Goal: Transaction & Acquisition: Download file/media

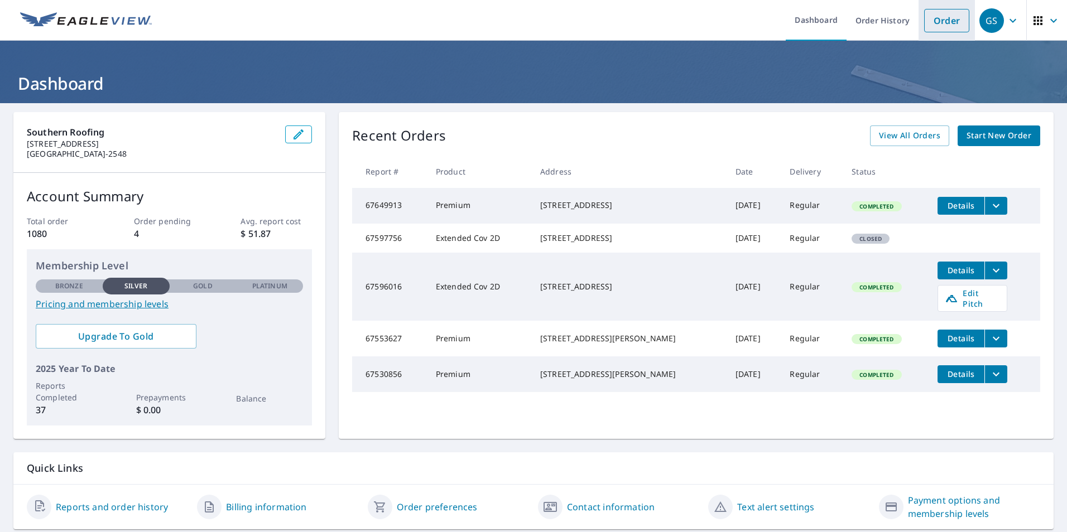
click at [945, 21] on link "Order" at bounding box center [946, 20] width 45 height 23
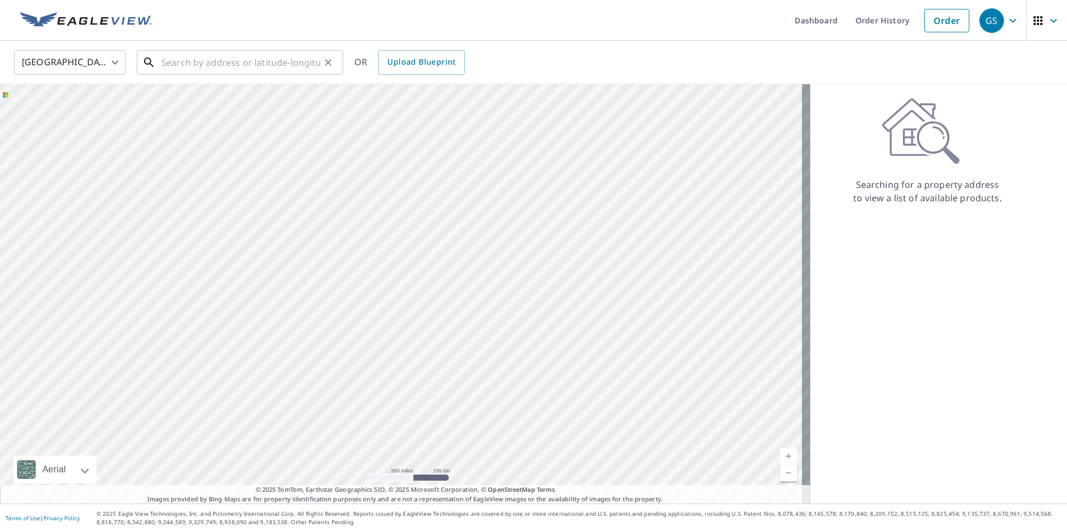
click at [217, 64] on input "text" at bounding box center [240, 62] width 159 height 31
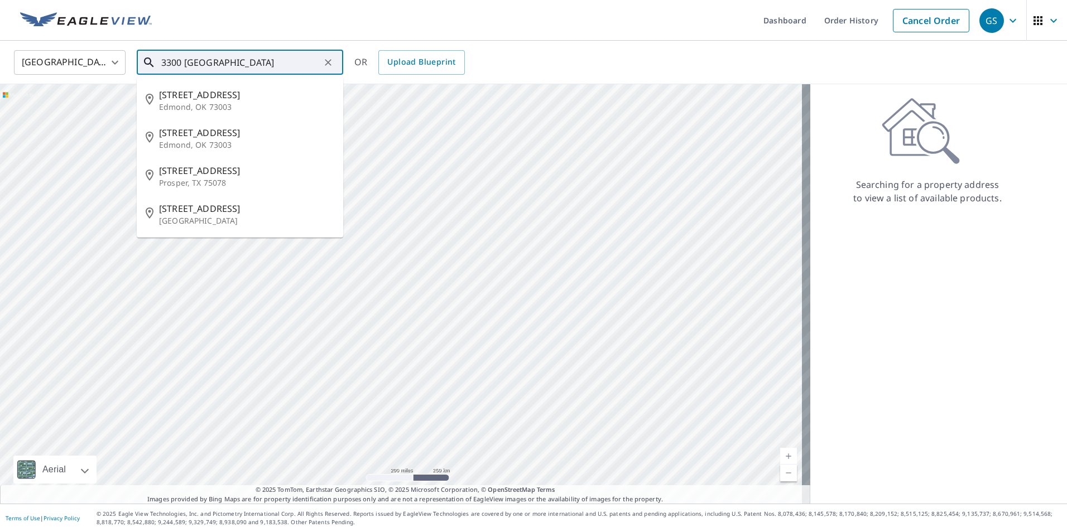
click at [251, 60] on input "3300 [GEOGRAPHIC_DATA]" at bounding box center [240, 62] width 159 height 31
click at [230, 171] on span "[STREET_ADDRESS]" at bounding box center [246, 170] width 175 height 13
type input "[STREET_ADDRESS]"
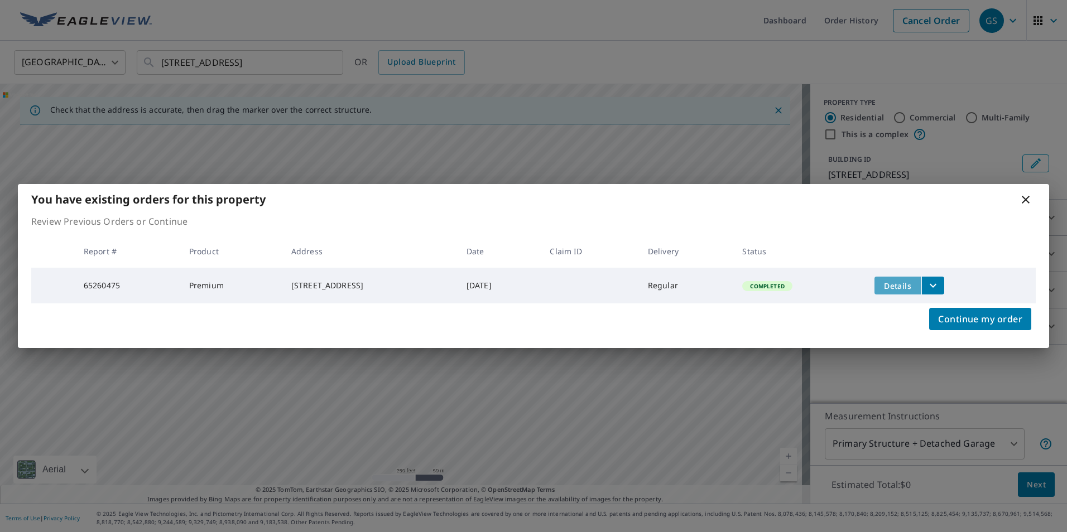
click at [902, 286] on span "Details" at bounding box center [897, 286] width 33 height 11
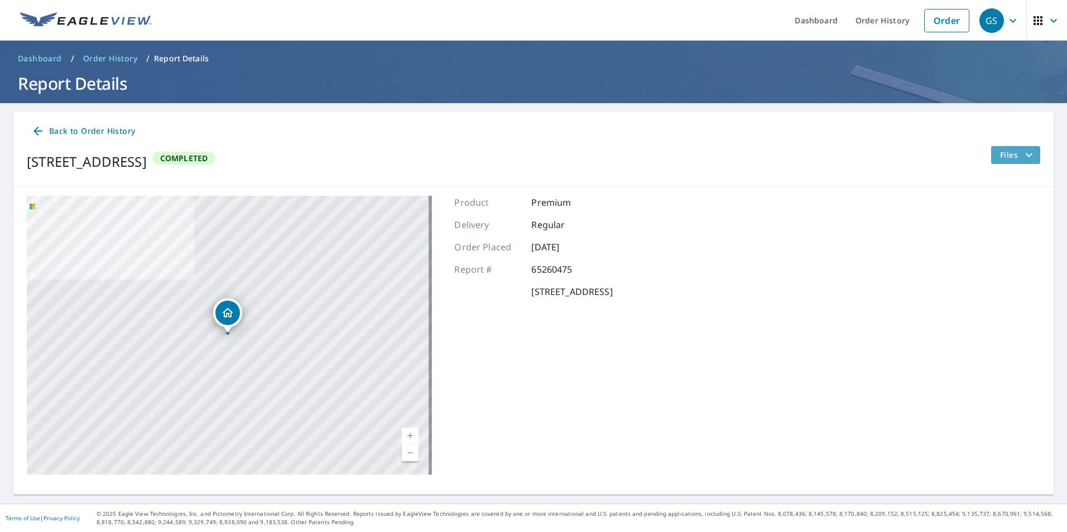
click at [1000, 155] on span "Files" at bounding box center [1018, 154] width 36 height 13
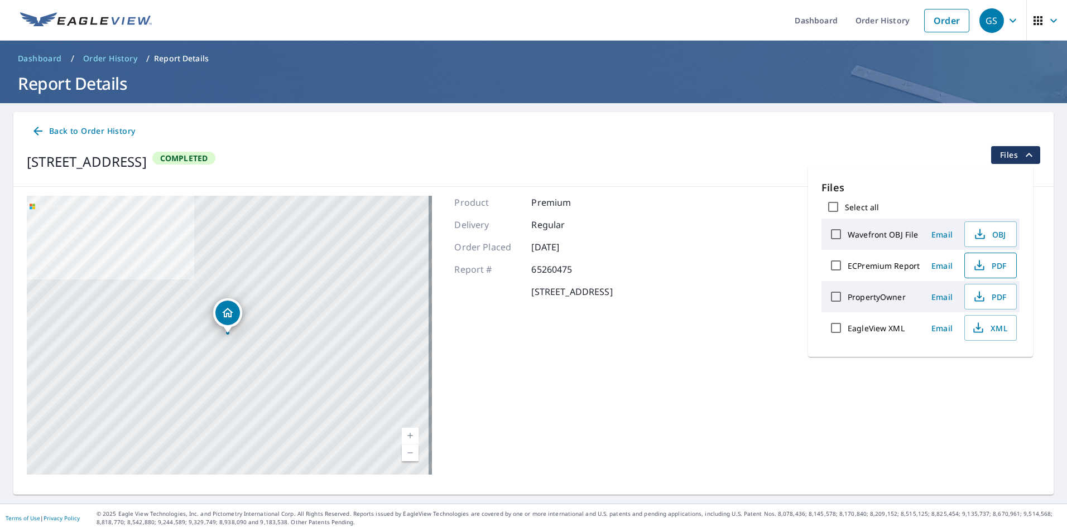
click at [996, 266] on span "PDF" at bounding box center [990, 265] width 36 height 13
